Goal: Navigation & Orientation: Find specific page/section

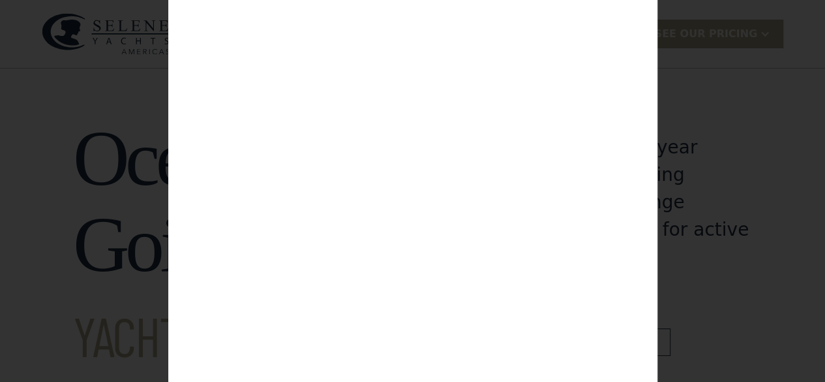
click at [699, 127] on div "Customize Your Selene Yacht & Access Personalized Pricing Complete the form to …" at bounding box center [412, 191] width 825 height 382
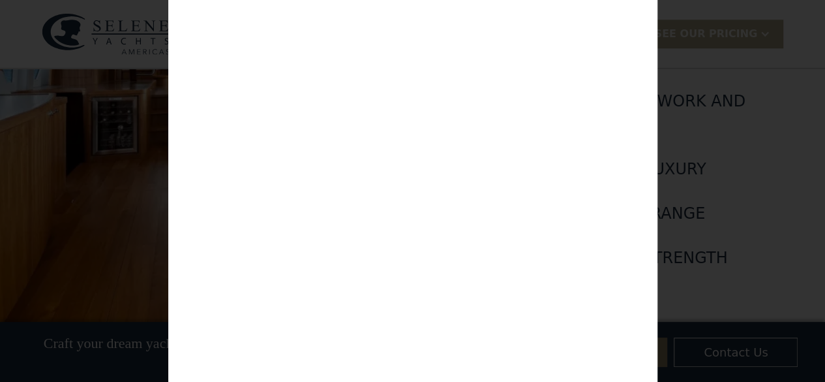
scroll to position [226, 0]
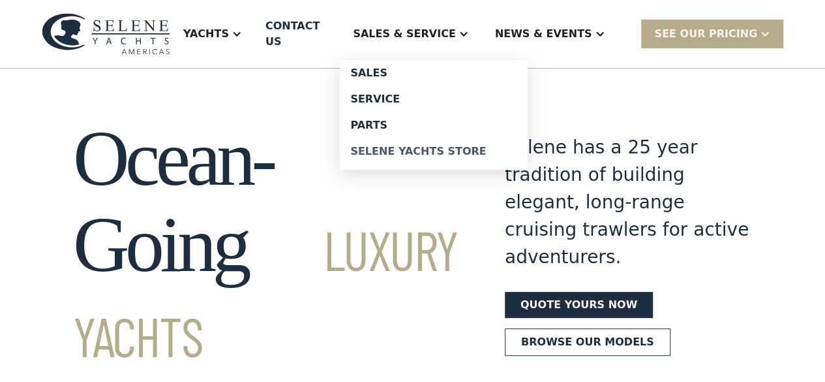
click at [451, 154] on div "Selene Yachts Store" at bounding box center [433, 151] width 167 height 10
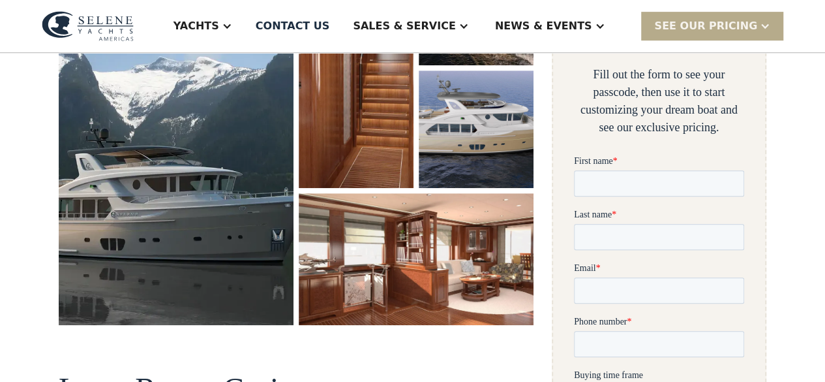
scroll to position [341, 0]
